Goal: Task Accomplishment & Management: Use online tool/utility

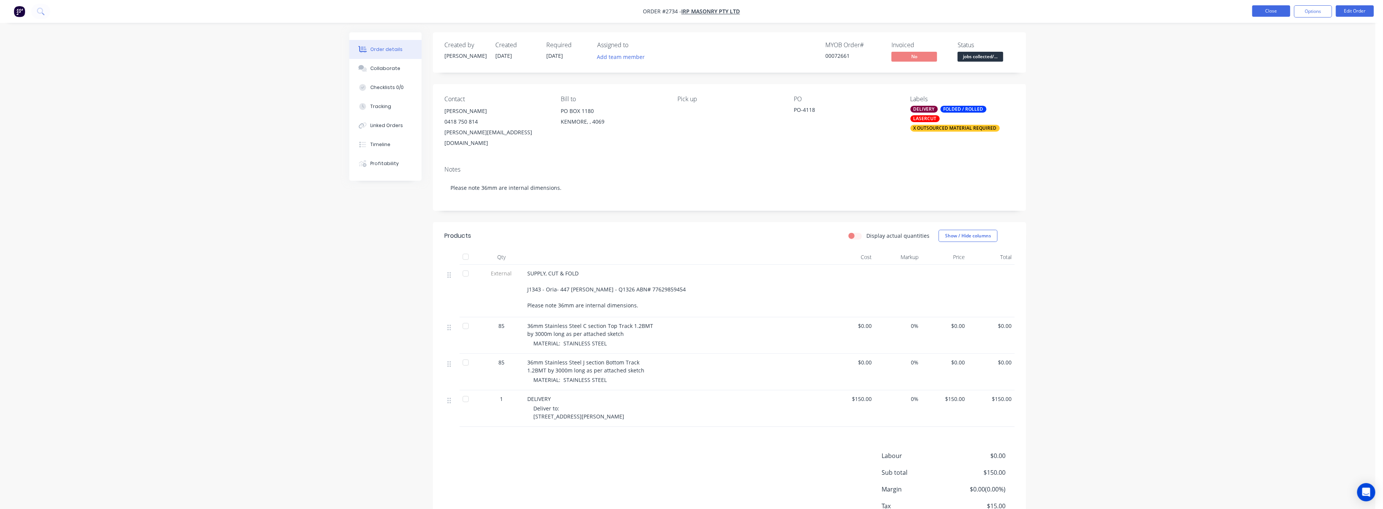
click at [1275, 11] on button "Close" at bounding box center [1271, 10] width 38 height 11
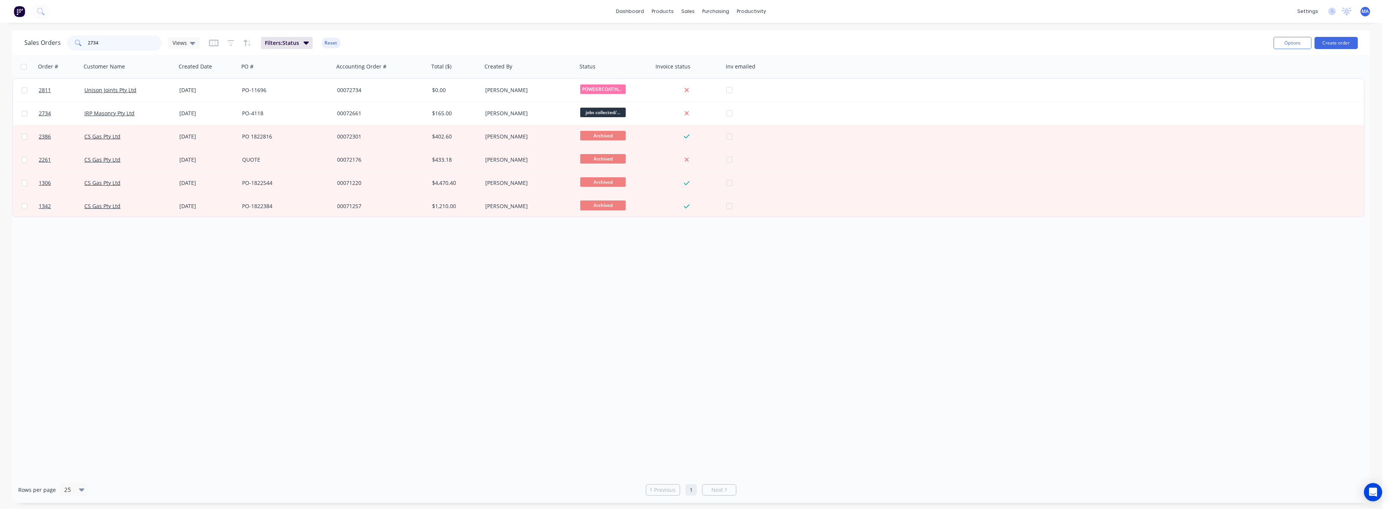
drag, startPoint x: 100, startPoint y: 43, endPoint x: 76, endPoint y: 46, distance: 24.1
click at [77, 45] on div "2734" at bounding box center [114, 42] width 95 height 15
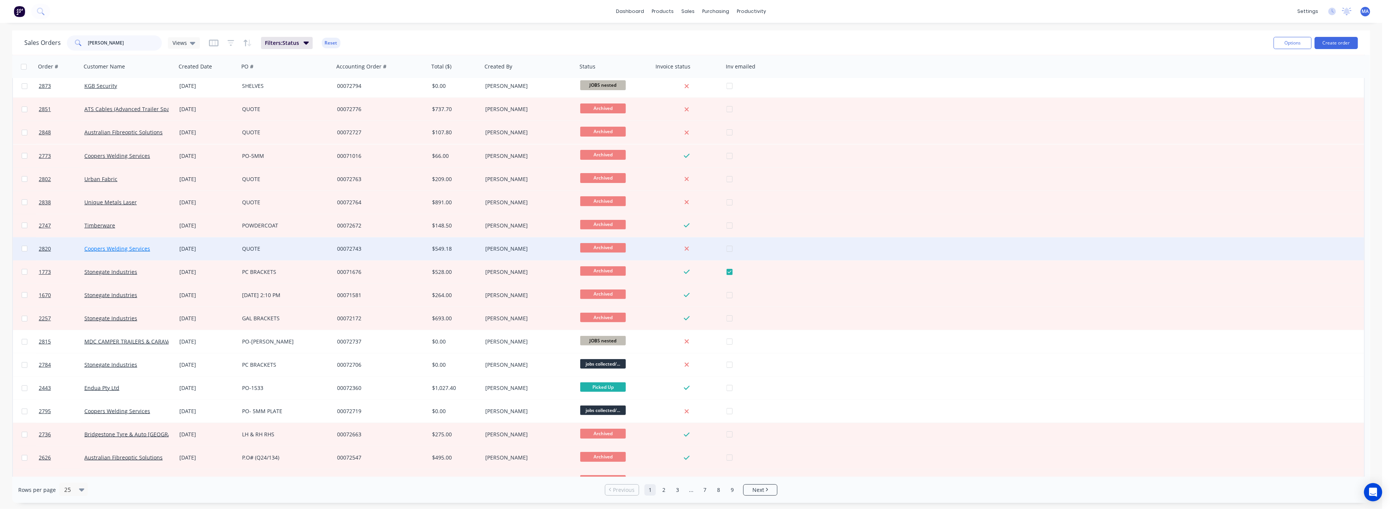
scroll to position [80, 0]
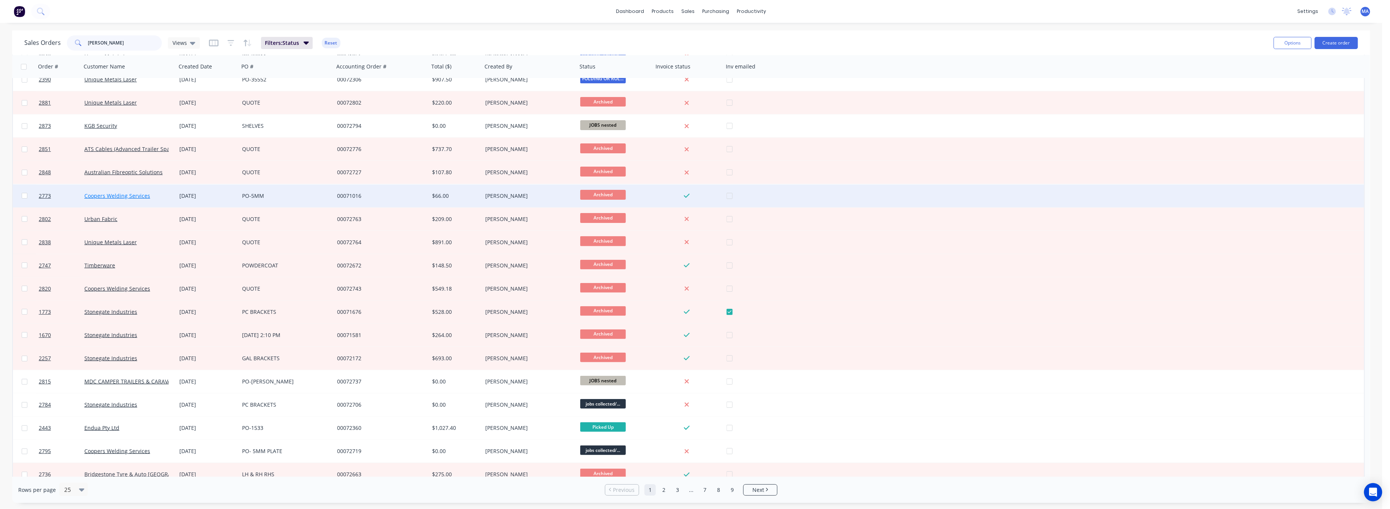
type input "[PERSON_NAME]"
click at [124, 193] on link "Coopers Welding Services" at bounding box center [117, 195] width 66 height 7
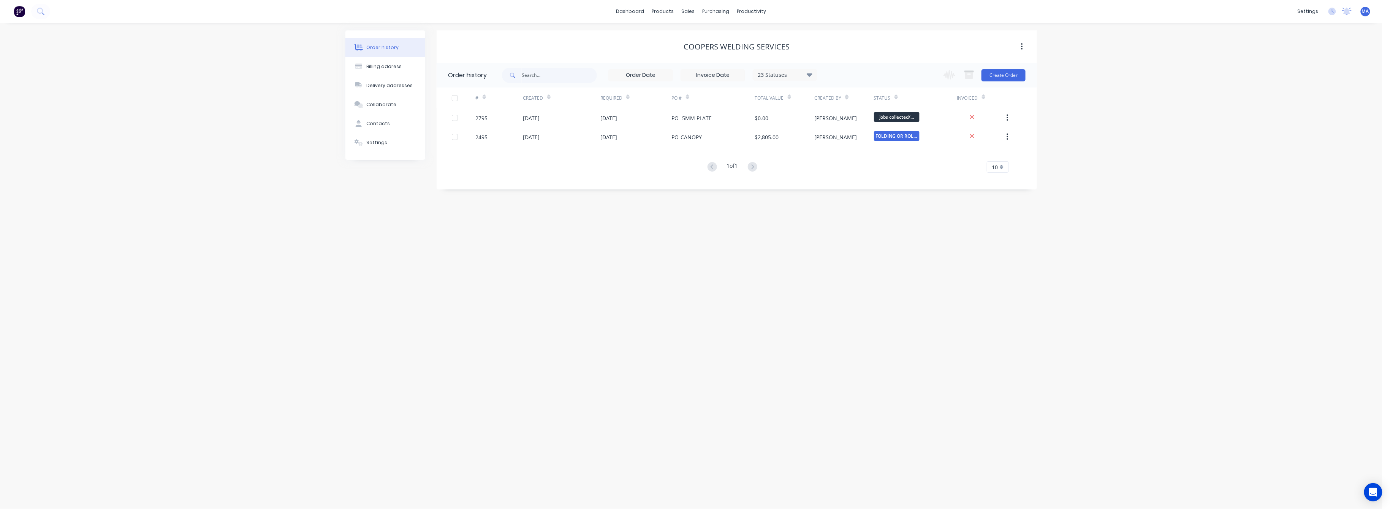
click at [380, 43] on button "Order history" at bounding box center [385, 47] width 80 height 19
click at [1368, 12] on span "MA" at bounding box center [1365, 11] width 7 height 7
click at [705, 38] on div "Sales Orders" at bounding box center [716, 36] width 31 height 7
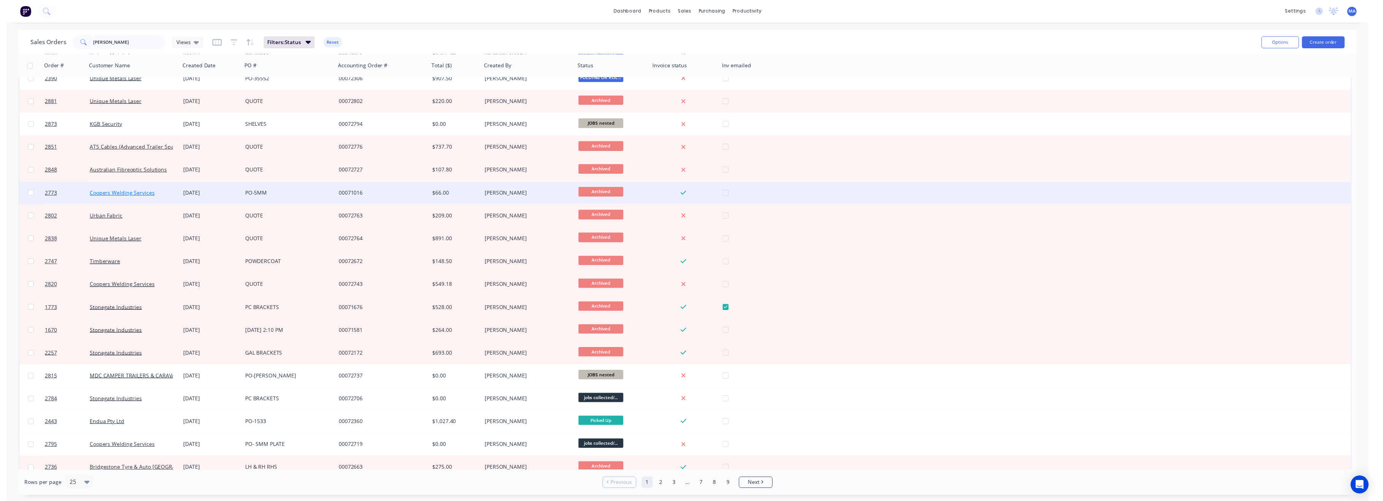
scroll to position [181, 0]
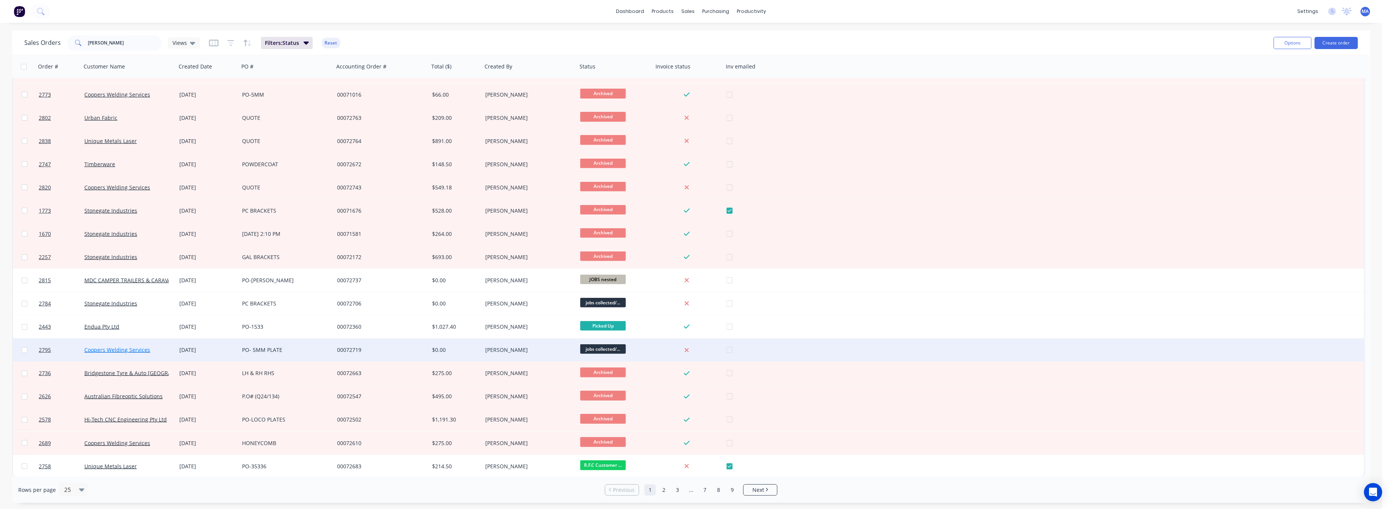
click at [94, 352] on link "Coopers Welding Services" at bounding box center [117, 349] width 66 height 7
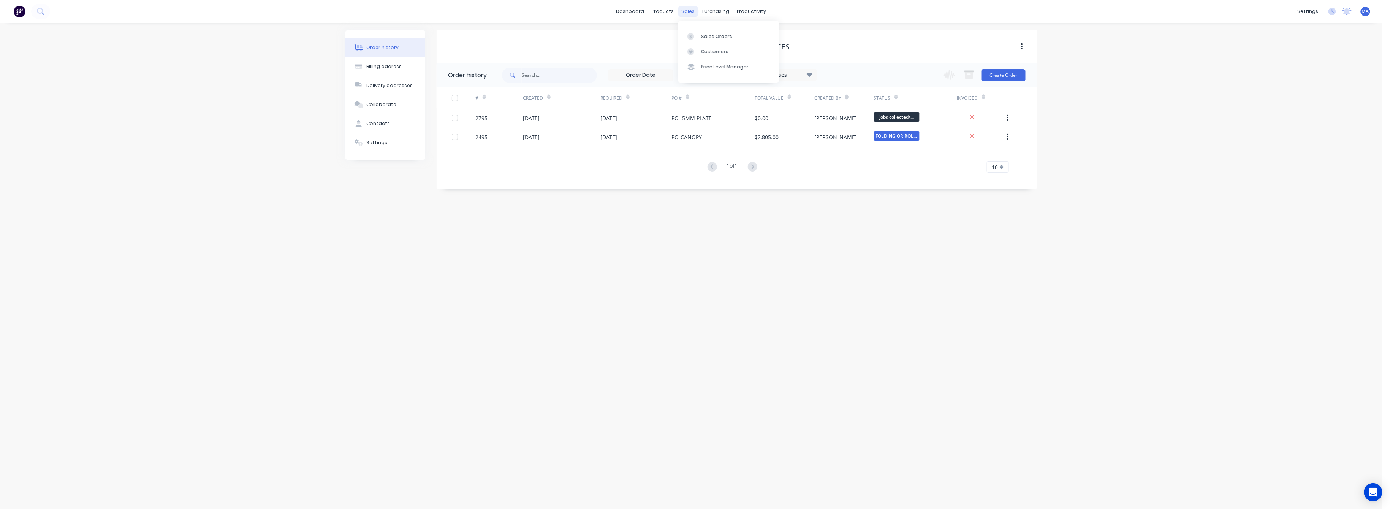
click at [692, 10] on div "sales" at bounding box center [688, 11] width 21 height 11
click at [765, 36] on div "Workflow" at bounding box center [765, 36] width 23 height 7
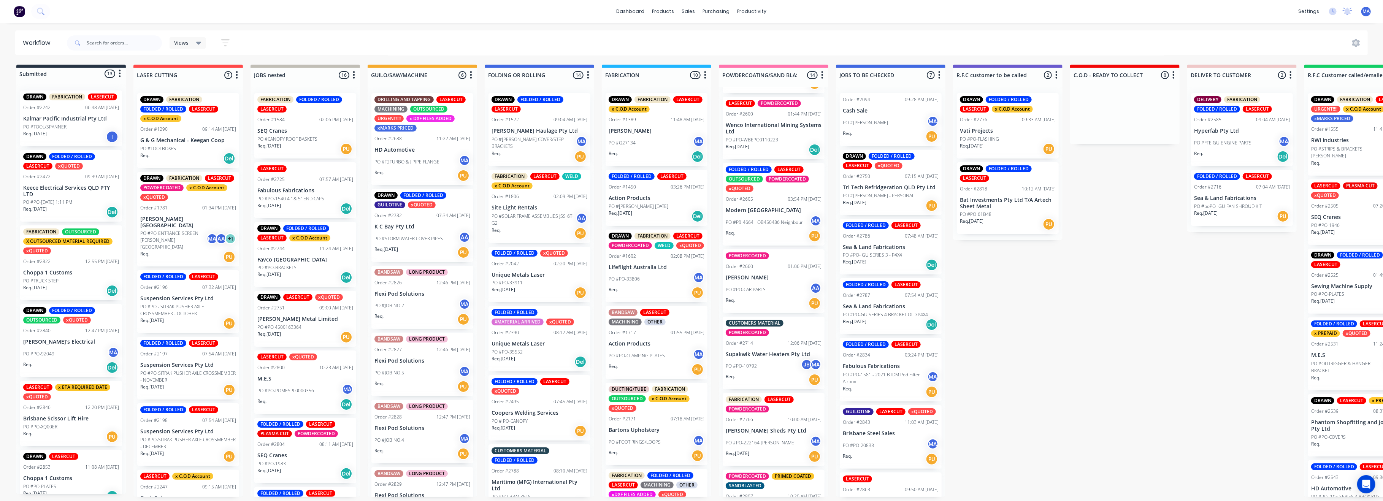
scroll to position [203, 0]
click at [758, 209] on p "Modern [GEOGRAPHIC_DATA]" at bounding box center [774, 209] width 96 height 6
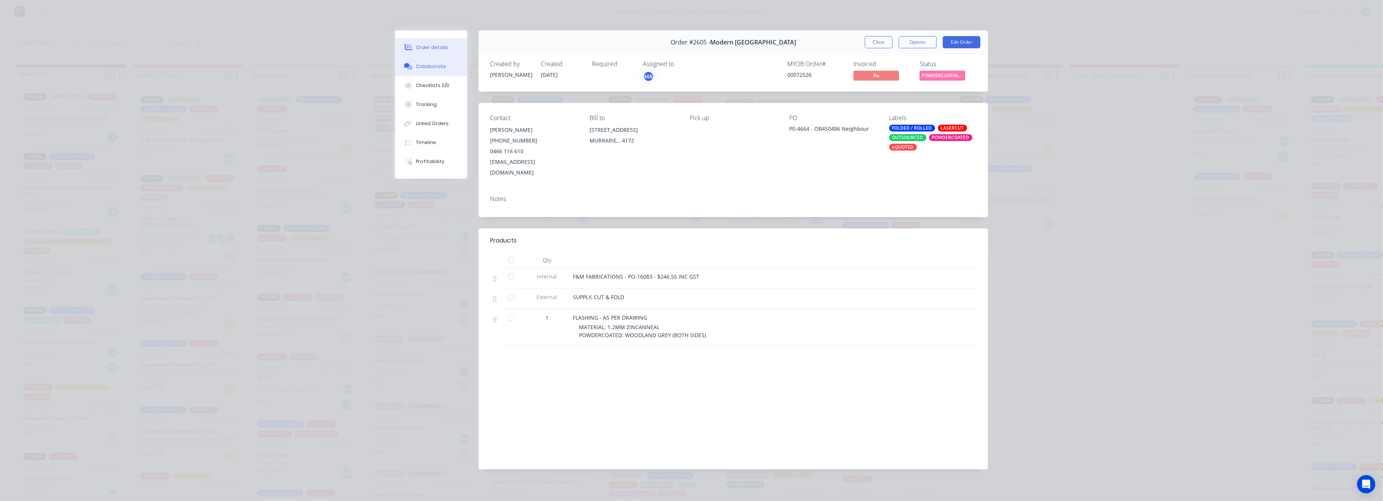
click at [432, 65] on div "Collaborate" at bounding box center [431, 66] width 30 height 7
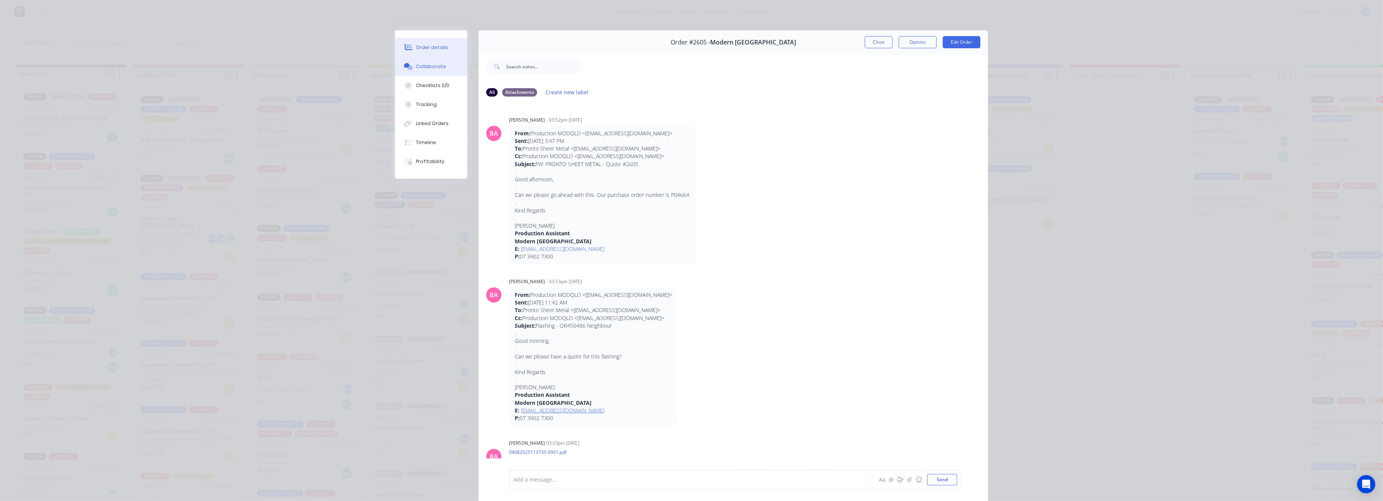
click at [420, 43] on button "Order details" at bounding box center [431, 47] width 72 height 19
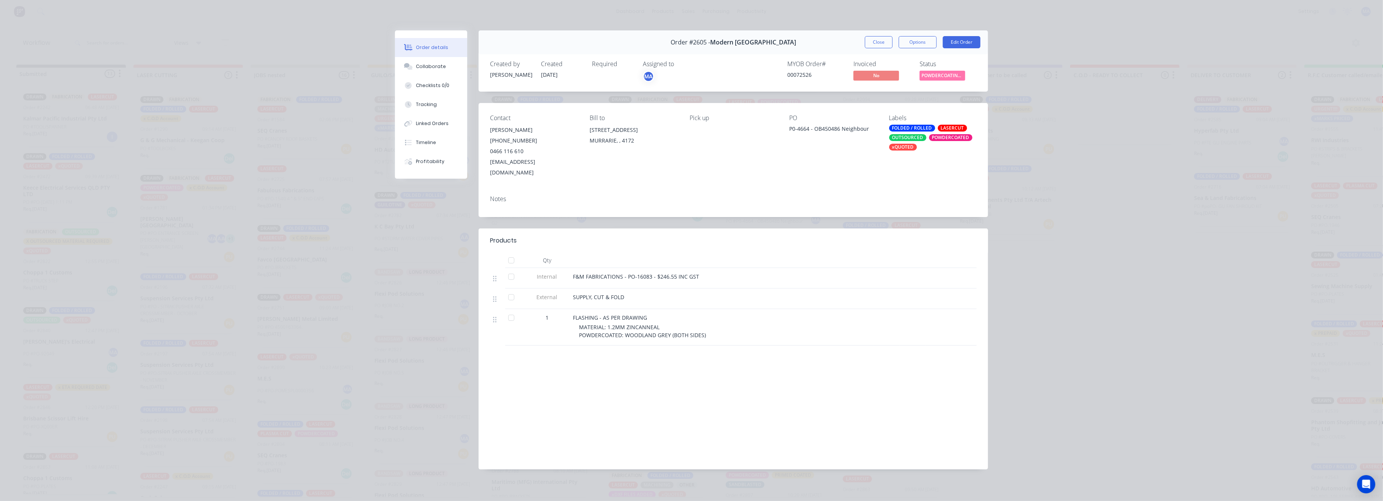
click at [878, 43] on button "Close" at bounding box center [879, 42] width 28 height 12
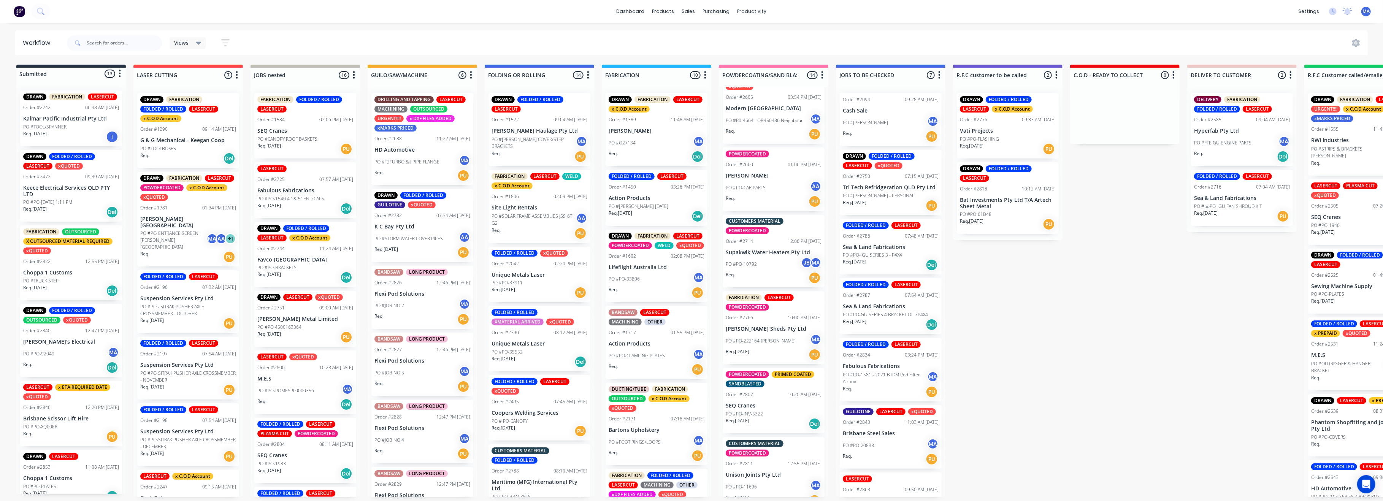
scroll to position [304, 0]
click at [753, 335] on div "PO #PO-222164 [PERSON_NAME] MA" at bounding box center [774, 340] width 96 height 14
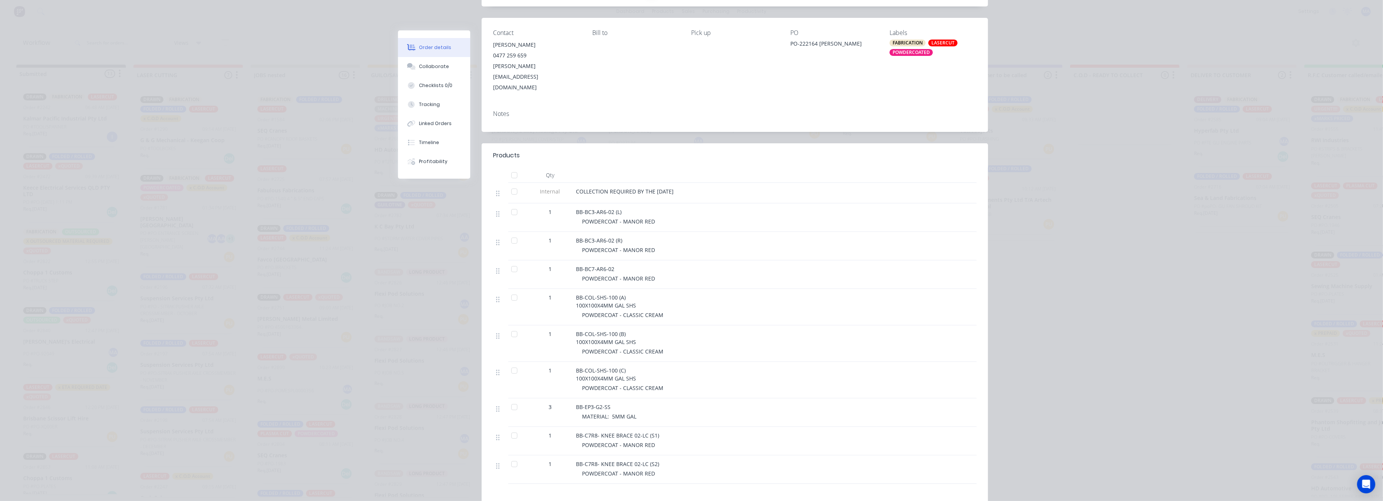
scroll to position [0, 0]
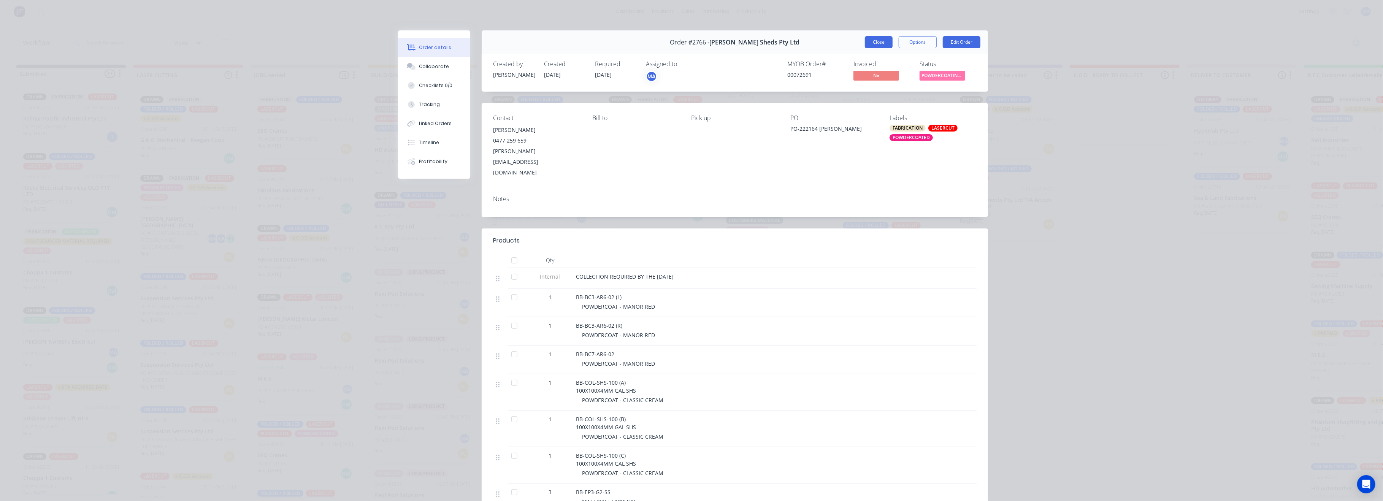
click at [871, 41] on button "Close" at bounding box center [879, 42] width 28 height 12
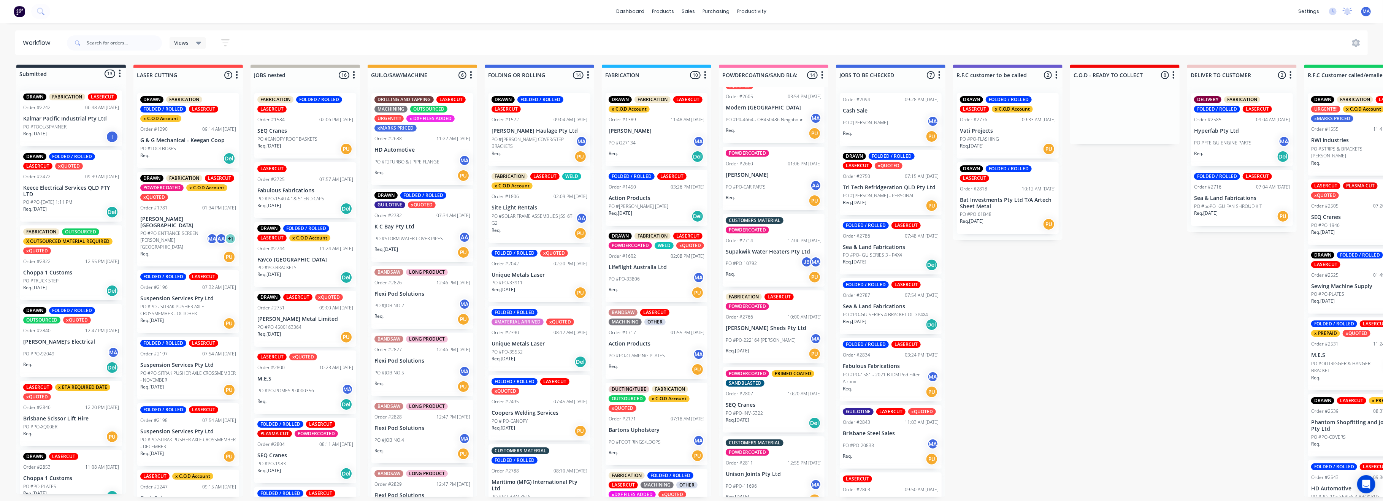
scroll to position [456, 0]
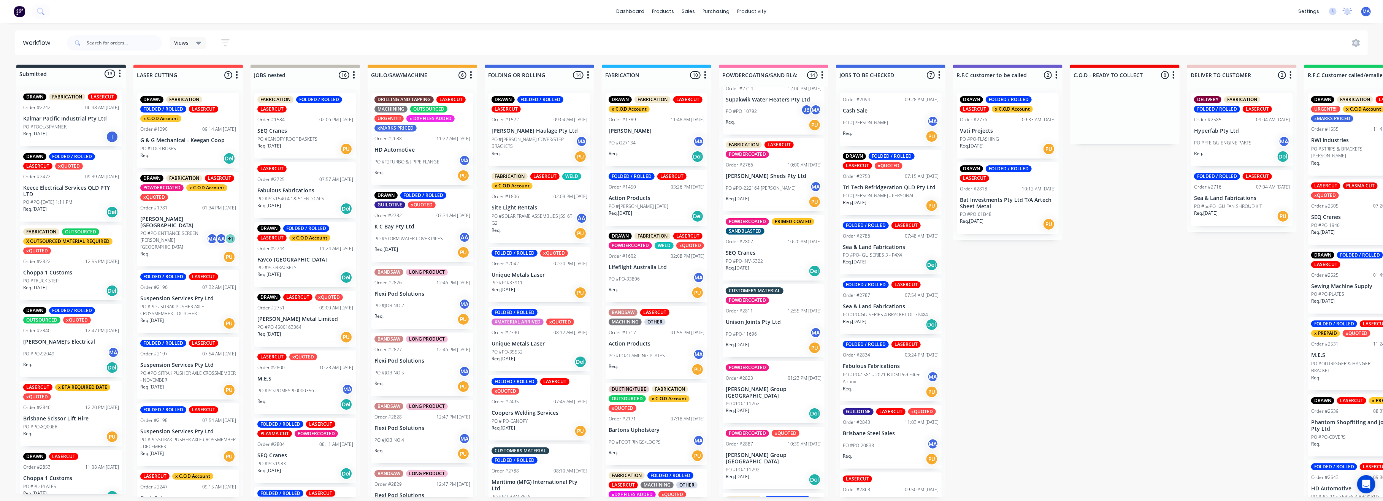
click at [755, 232] on div "SANDBLASTED" at bounding box center [745, 231] width 39 height 7
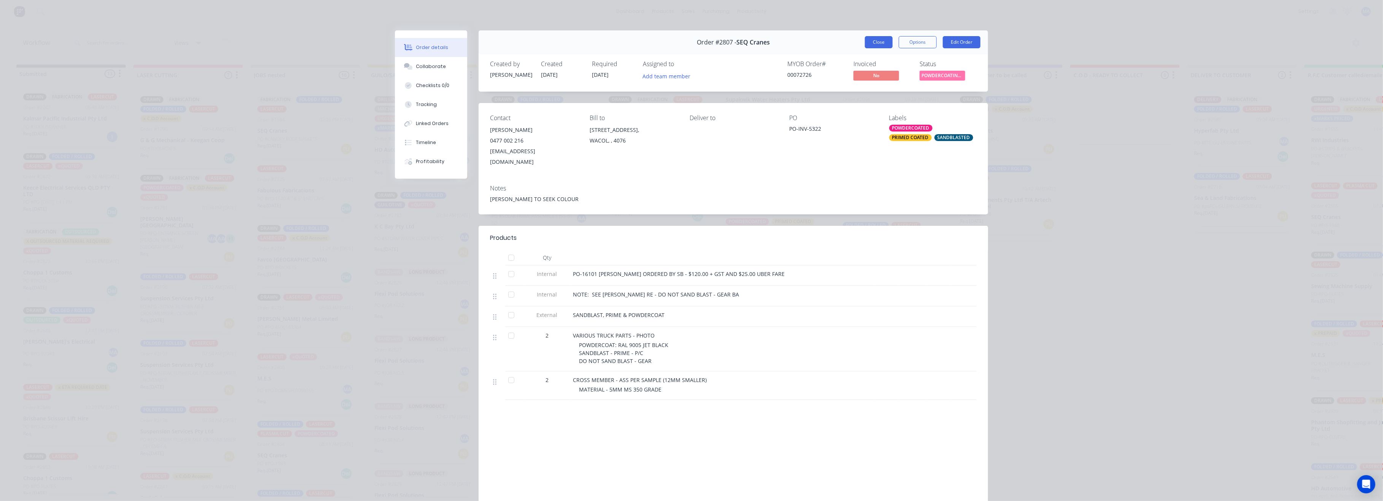
click at [874, 41] on button "Close" at bounding box center [879, 42] width 28 height 12
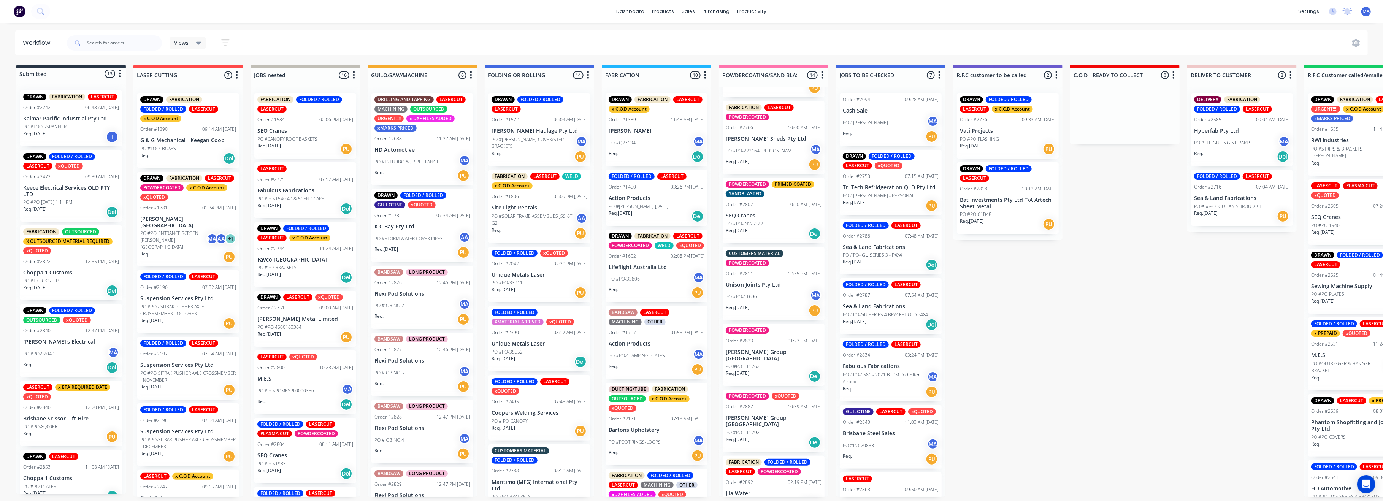
scroll to position [507, 0]
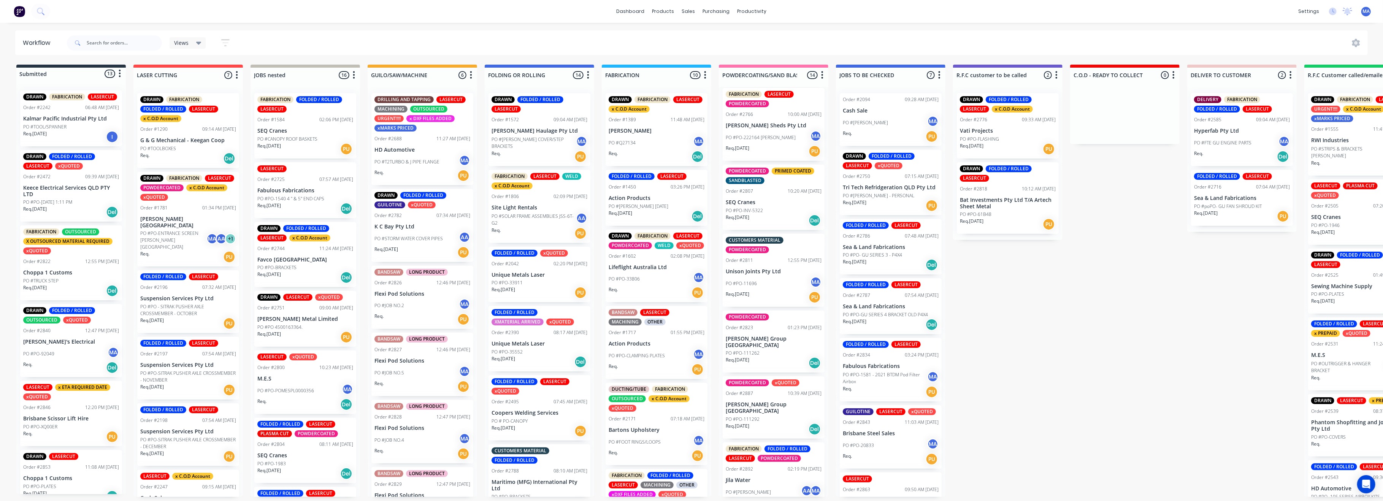
click at [764, 339] on p "[PERSON_NAME] Group [GEOGRAPHIC_DATA]" at bounding box center [774, 342] width 96 height 13
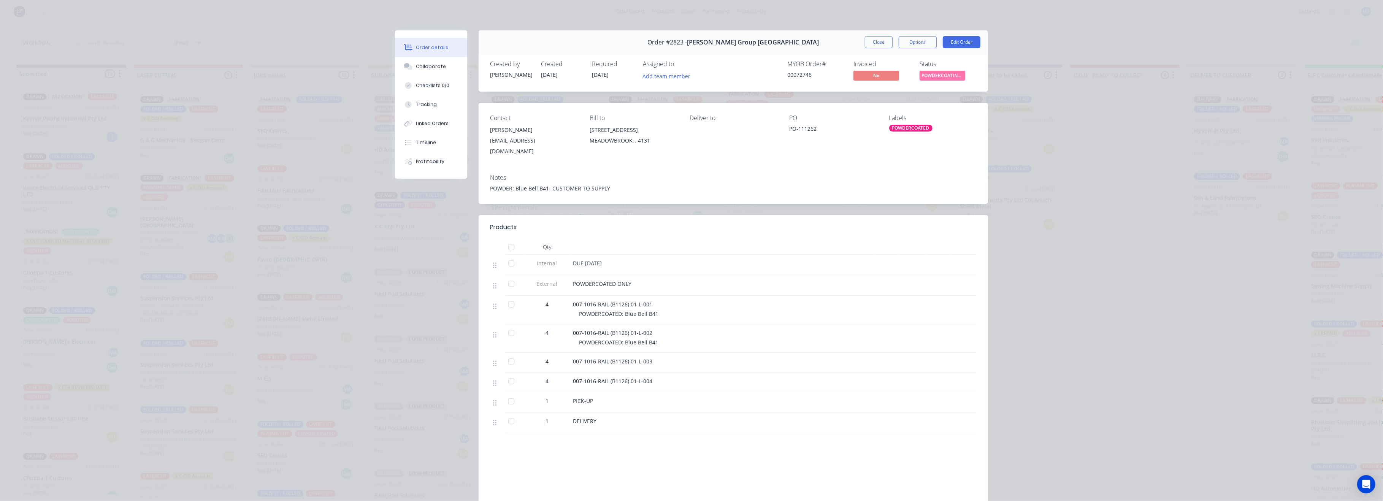
click at [427, 45] on div "Order details" at bounding box center [432, 47] width 32 height 7
click at [876, 40] on button "Close" at bounding box center [879, 42] width 28 height 12
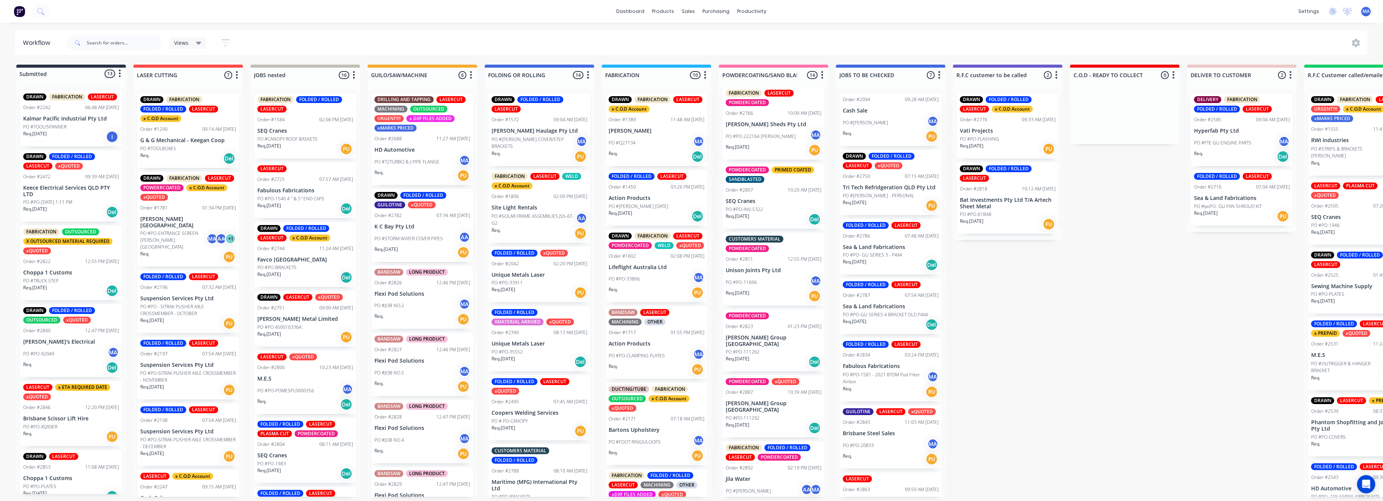
scroll to position [476, 0]
